Goal: Task Accomplishment & Management: Manage account settings

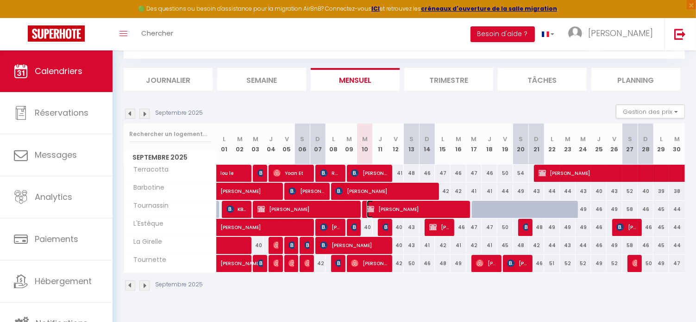
click at [374, 206] on span "[PERSON_NAME]" at bounding box center [417, 210] width 100 height 18
select select "OK"
select select "KO"
select select "0"
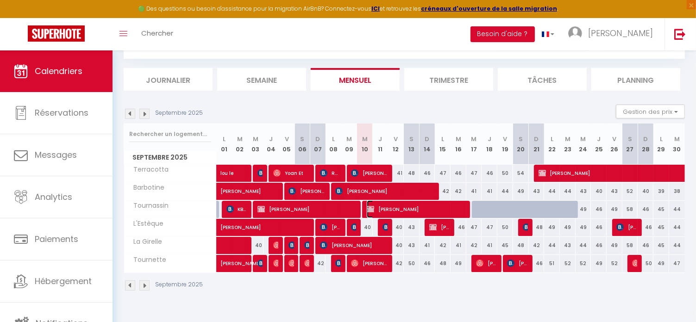
select select "1"
select select
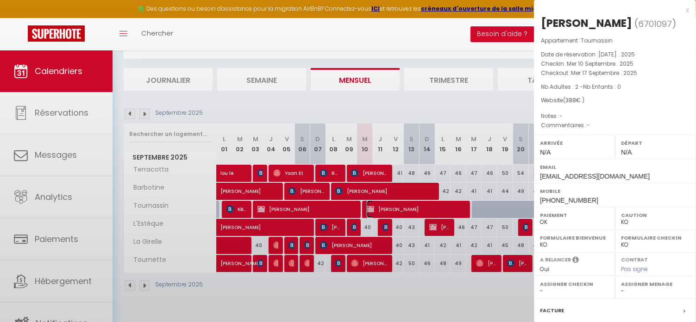
select select "52108"
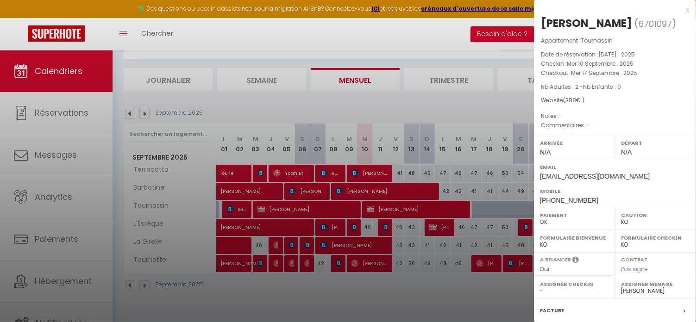
click at [384, 303] on div at bounding box center [348, 161] width 696 height 322
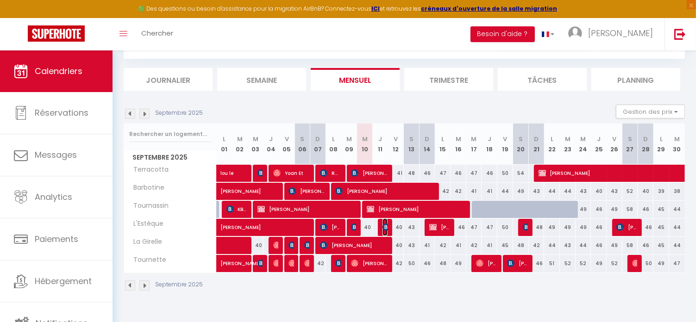
click at [386, 229] on img at bounding box center [386, 227] width 7 height 7
select select "OK"
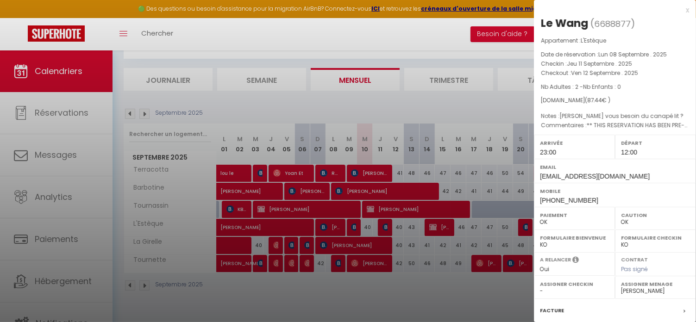
click at [358, 227] on div at bounding box center [348, 161] width 696 height 322
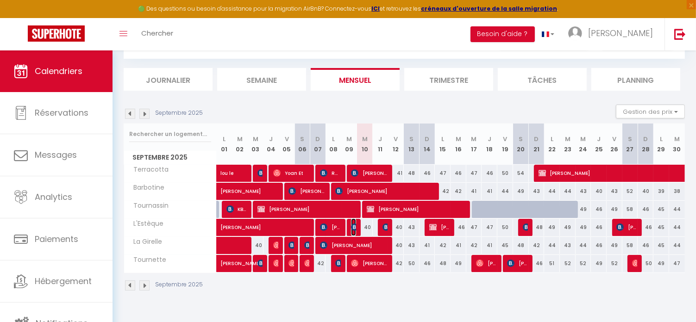
click at [354, 229] on img at bounding box center [354, 227] width 7 height 7
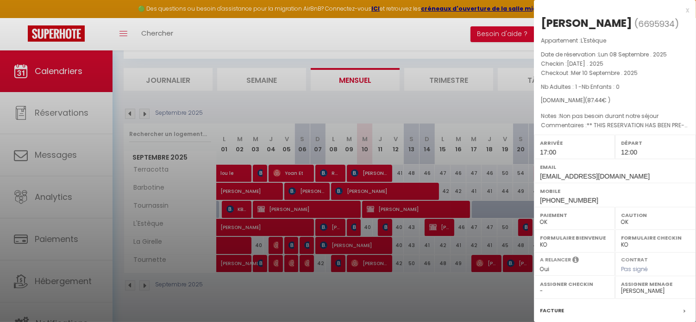
click at [354, 229] on div at bounding box center [348, 161] width 696 height 322
